Goal: Task Accomplishment & Management: Complete application form

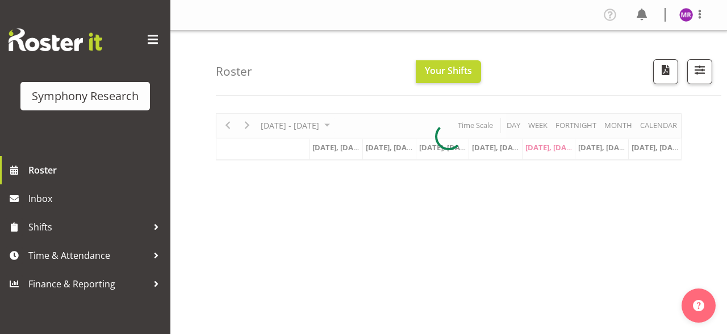
click at [356, 124] on div at bounding box center [449, 136] width 466 height 47
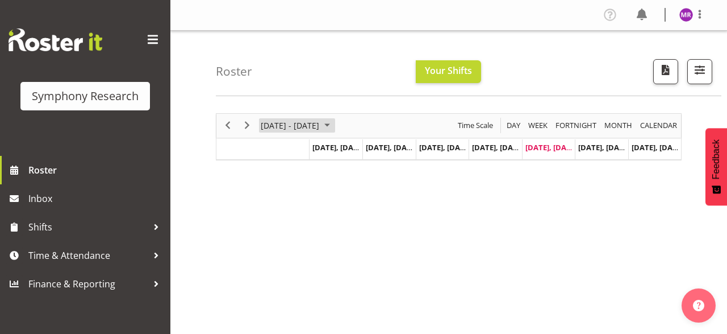
click at [334, 124] on span "September 2025" at bounding box center [328, 125] width 14 height 14
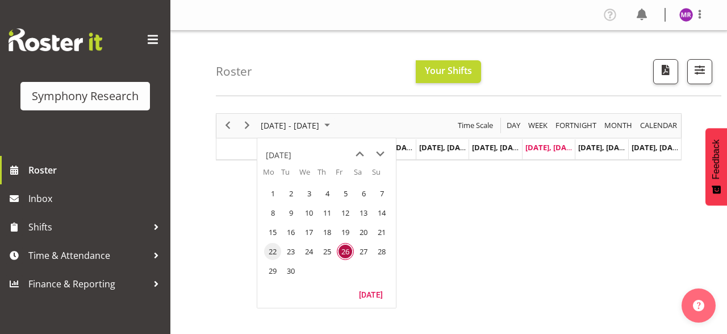
click at [275, 247] on span "22" at bounding box center [272, 251] width 17 height 17
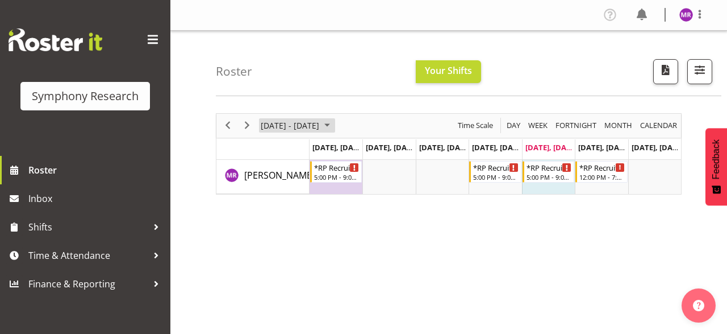
click at [334, 127] on span "September 2025" at bounding box center [328, 125] width 14 height 14
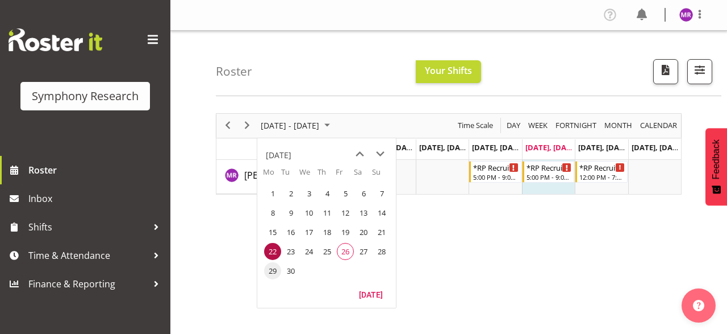
click at [274, 273] on span "29" at bounding box center [272, 270] width 17 height 17
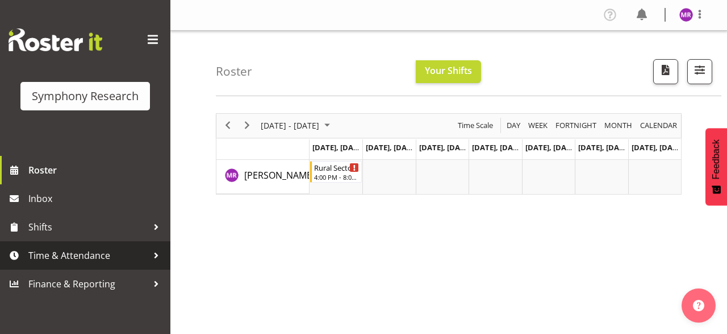
click at [128, 253] on span "Time & Attendance" at bounding box center [87, 255] width 119 height 17
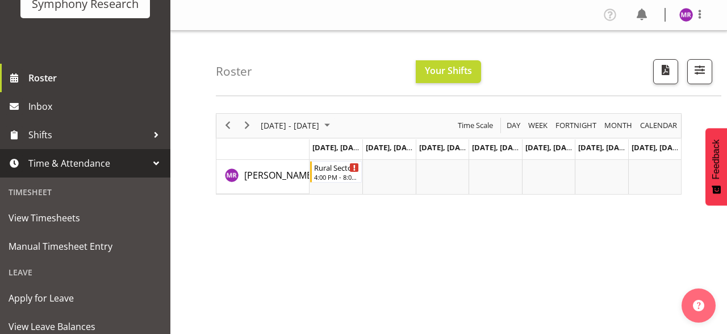
scroll to position [118, 0]
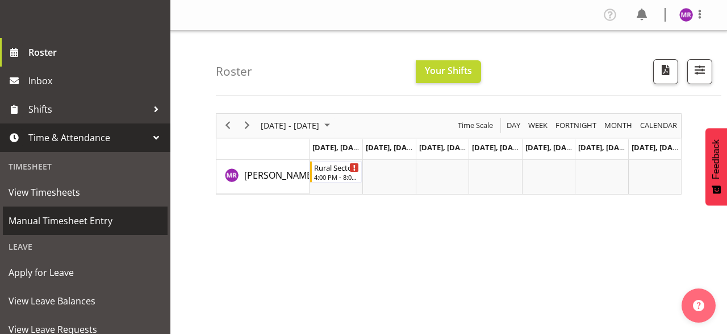
click at [95, 221] on span "Manual Timesheet Entry" at bounding box center [85, 220] width 153 height 17
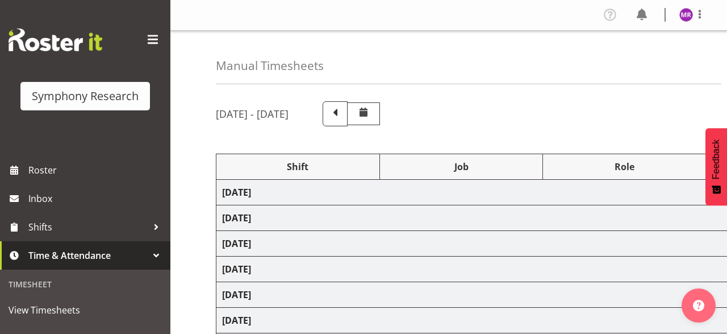
select select "81298"
select select "10587"
select select "47"
select select "81298"
select select "10587"
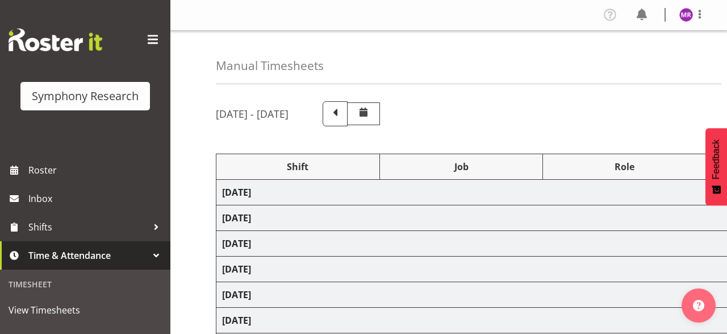
select select "47"
select select "81298"
select select "10587"
select select "47"
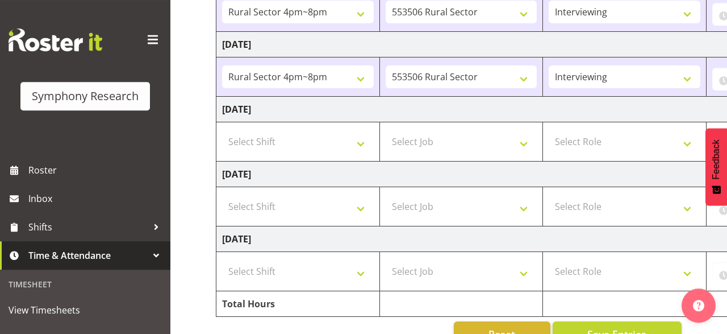
scroll to position [343, 0]
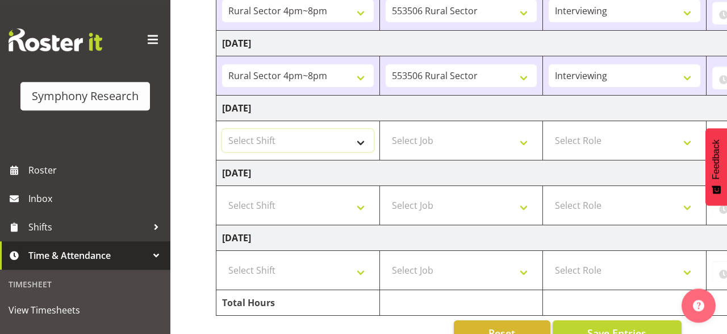
click at [222, 129] on select "Select Shift !!Weekend Residential (Roster IT Shift Label) *Business 9/10am ~ 4…" at bounding box center [298, 140] width 152 height 23
select select "81298"
click option "Rural Sector 4pm~8pm" at bounding box center [0, 0] width 0 height 0
click at [386, 129] on select "Select Job 550060 IF Admin 553492 World Poll Aus Wave 2 Main 2025 553493 World …" at bounding box center [462, 140] width 152 height 23
select select "10587"
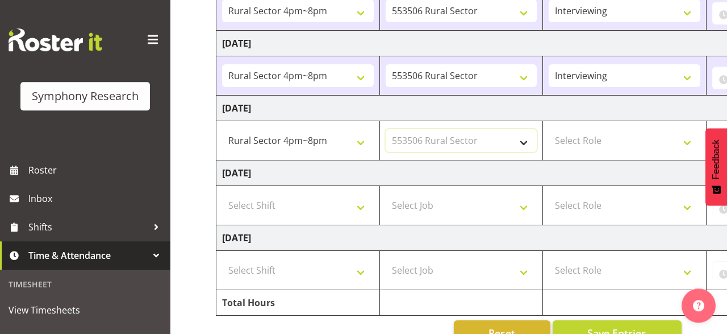
click option "553506 Rural Sector" at bounding box center [0, 0] width 0 height 0
click at [549, 129] on select "Select Role Briefing Interviewing" at bounding box center [625, 140] width 152 height 23
select select "47"
click option "Interviewing" at bounding box center [0, 0] width 0 height 0
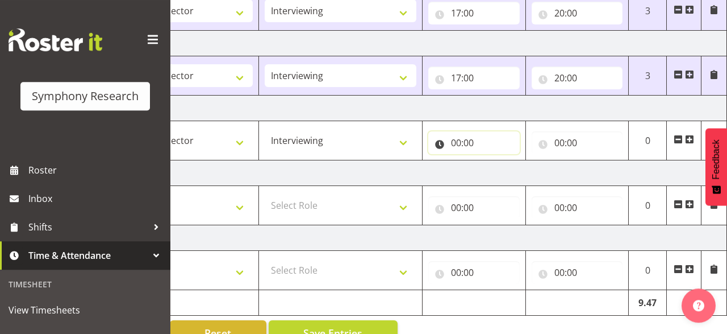
click at [478, 140] on input "00:00" at bounding box center [475, 142] width 92 height 23
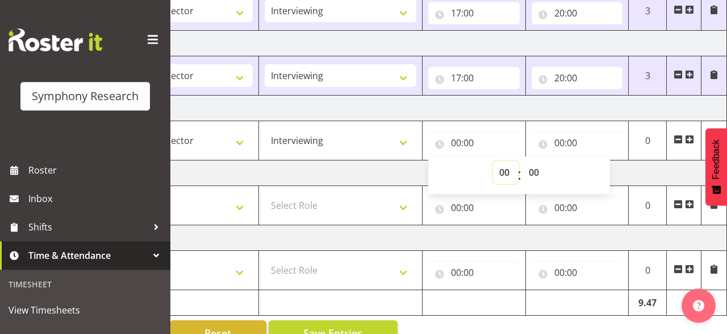
click at [493, 161] on select "00 01 02 03 04 05 06 07 08 09 10 11 12 13 14 15 16 17 18 19 20 21 22 23" at bounding box center [506, 172] width 26 height 23
select select "17"
click option "17" at bounding box center [0, 0] width 0 height 0
type input "17:00"
click at [569, 139] on input "00:00" at bounding box center [578, 142] width 92 height 23
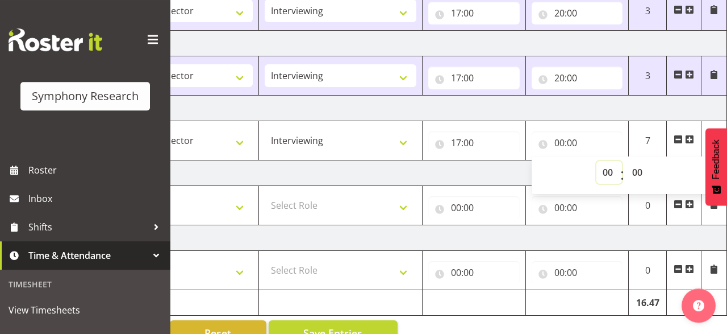
click at [597, 161] on select "00 01 02 03 04 05 06 07 08 09 10 11 12 13 14 15 16 17 18 19 20 21 22 23" at bounding box center [610, 172] width 26 height 23
select select "20"
click option "20" at bounding box center [0, 0] width 0 height 0
type input "20:00"
click at [602, 106] on td "[DATE]" at bounding box center [329, 108] width 795 height 26
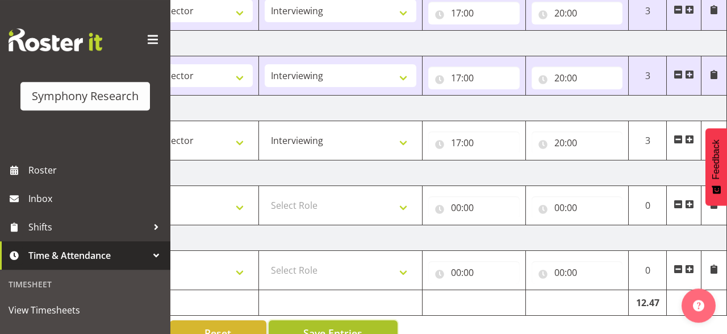
click at [372, 329] on button "Save Entries" at bounding box center [333, 332] width 129 height 25
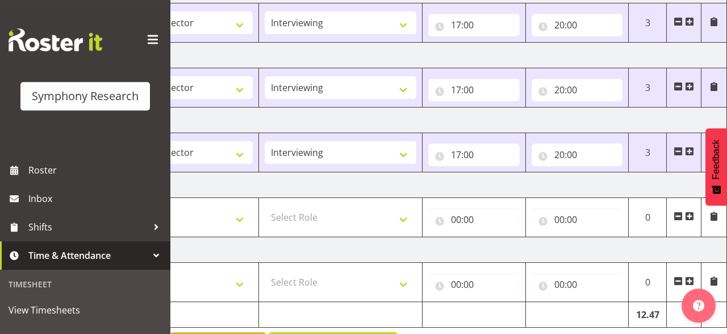
scroll to position [358, 0]
